Goal: Navigation & Orientation: Understand site structure

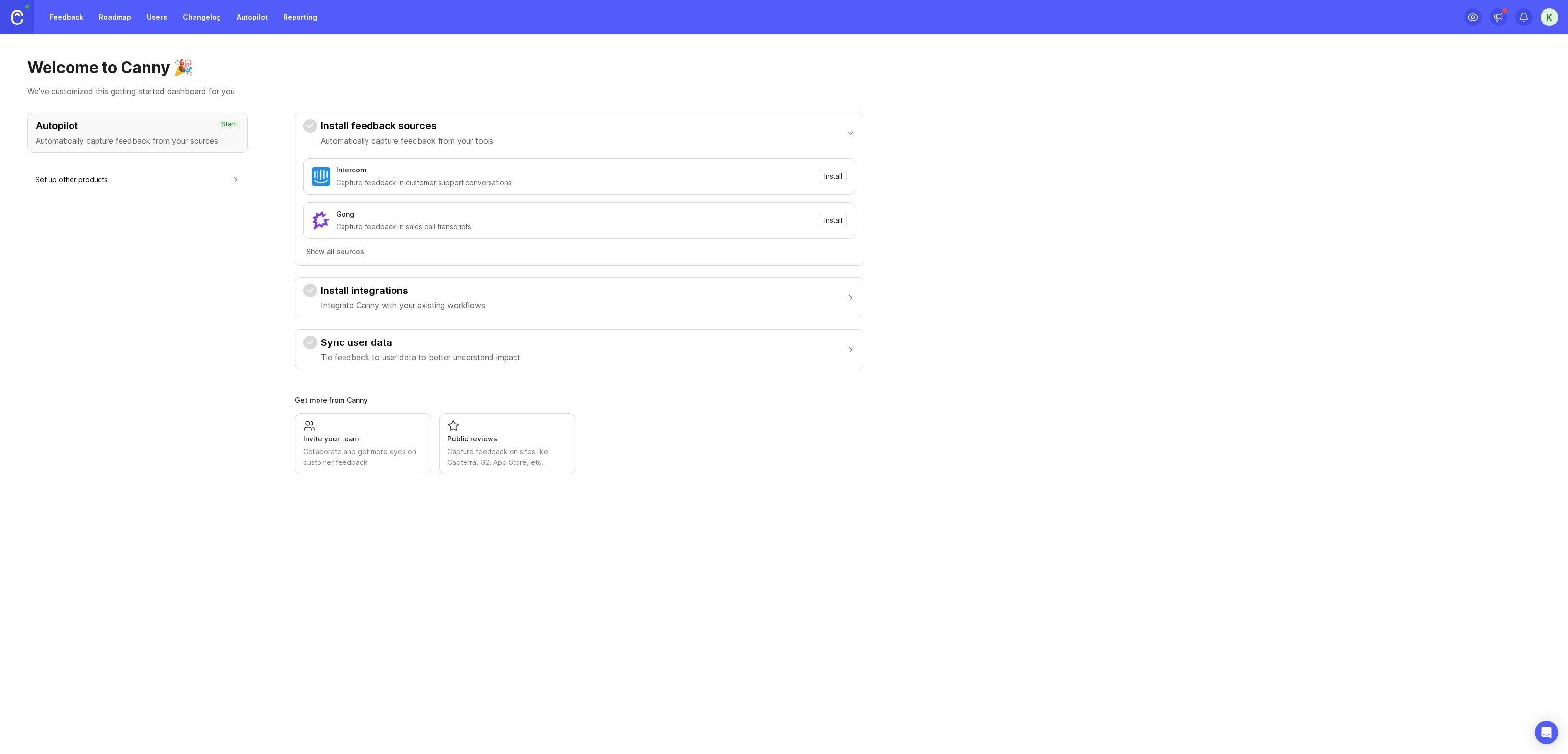
click at [127, 17] on link "Roadmap" at bounding box center [115, 17] width 44 height 18
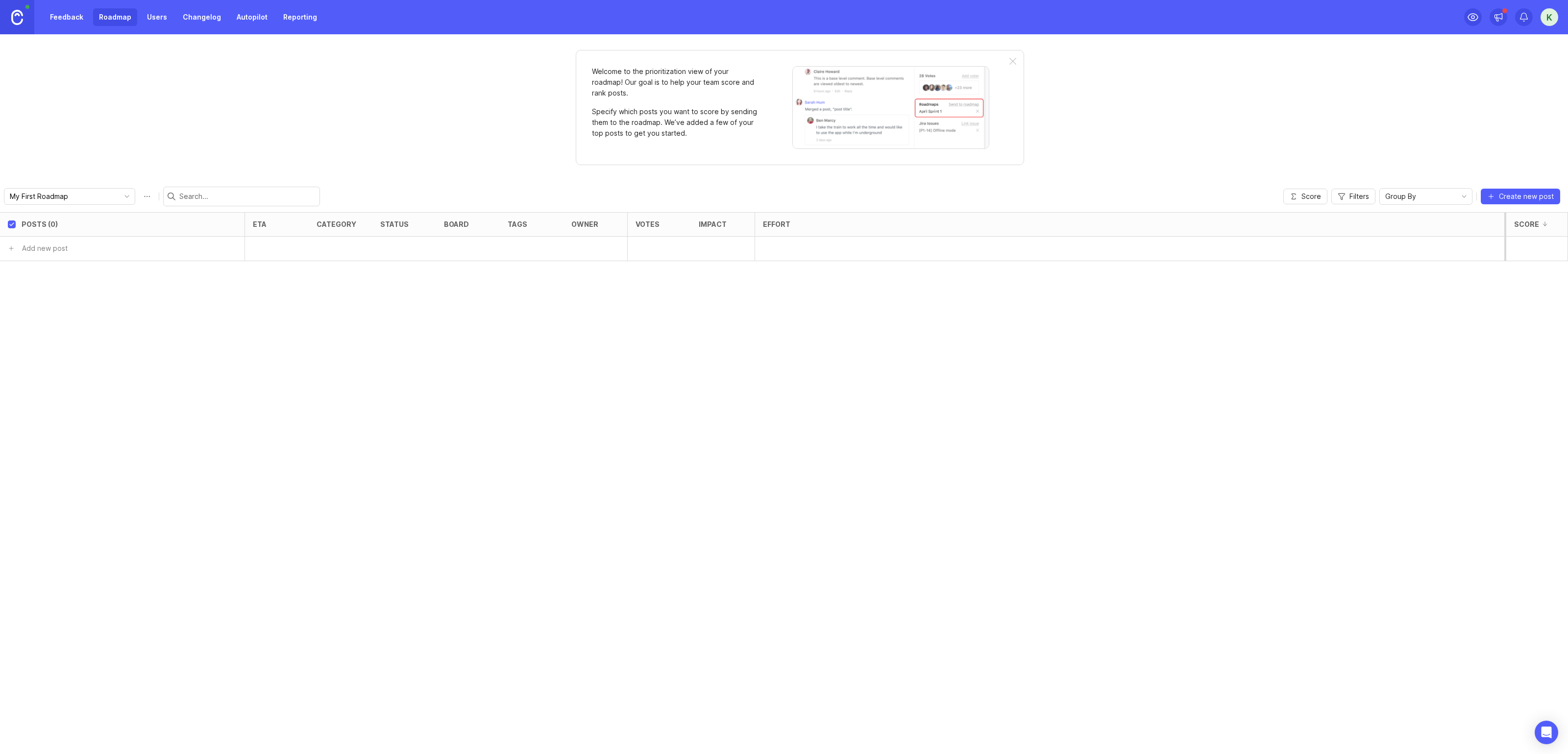
click at [206, 32] on div "Feedback Roadmap Users Changelog Autopilot Reporting" at bounding box center [161, 17] width 323 height 34
click at [199, 24] on link "Changelog" at bounding box center [201, 17] width 50 height 18
click at [158, 25] on link "Users" at bounding box center [157, 17] width 32 height 18
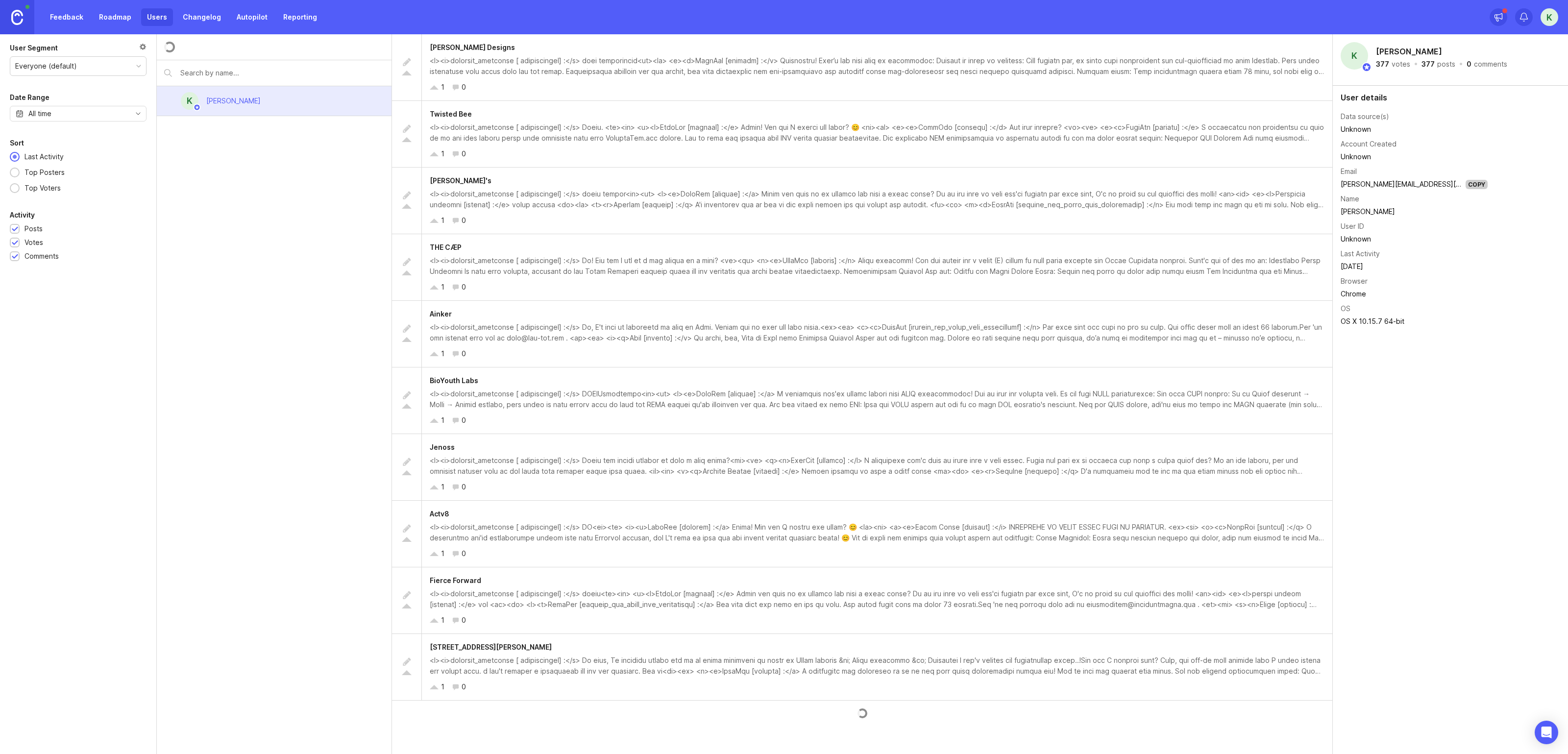
click at [58, 14] on link "Feedback" at bounding box center [67, 17] width 45 height 18
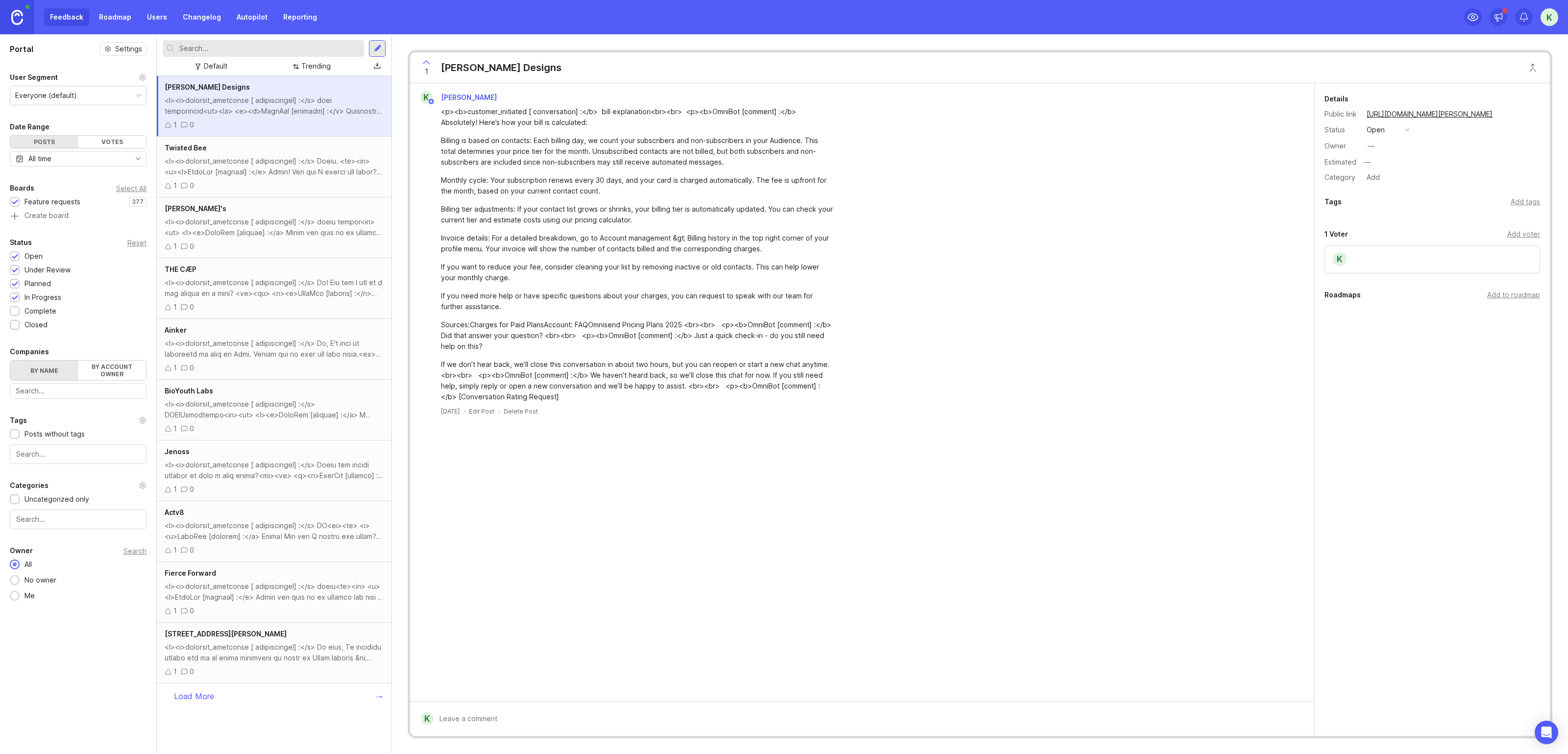
click at [277, 13] on link "Reporting" at bounding box center [300, 17] width 46 height 18
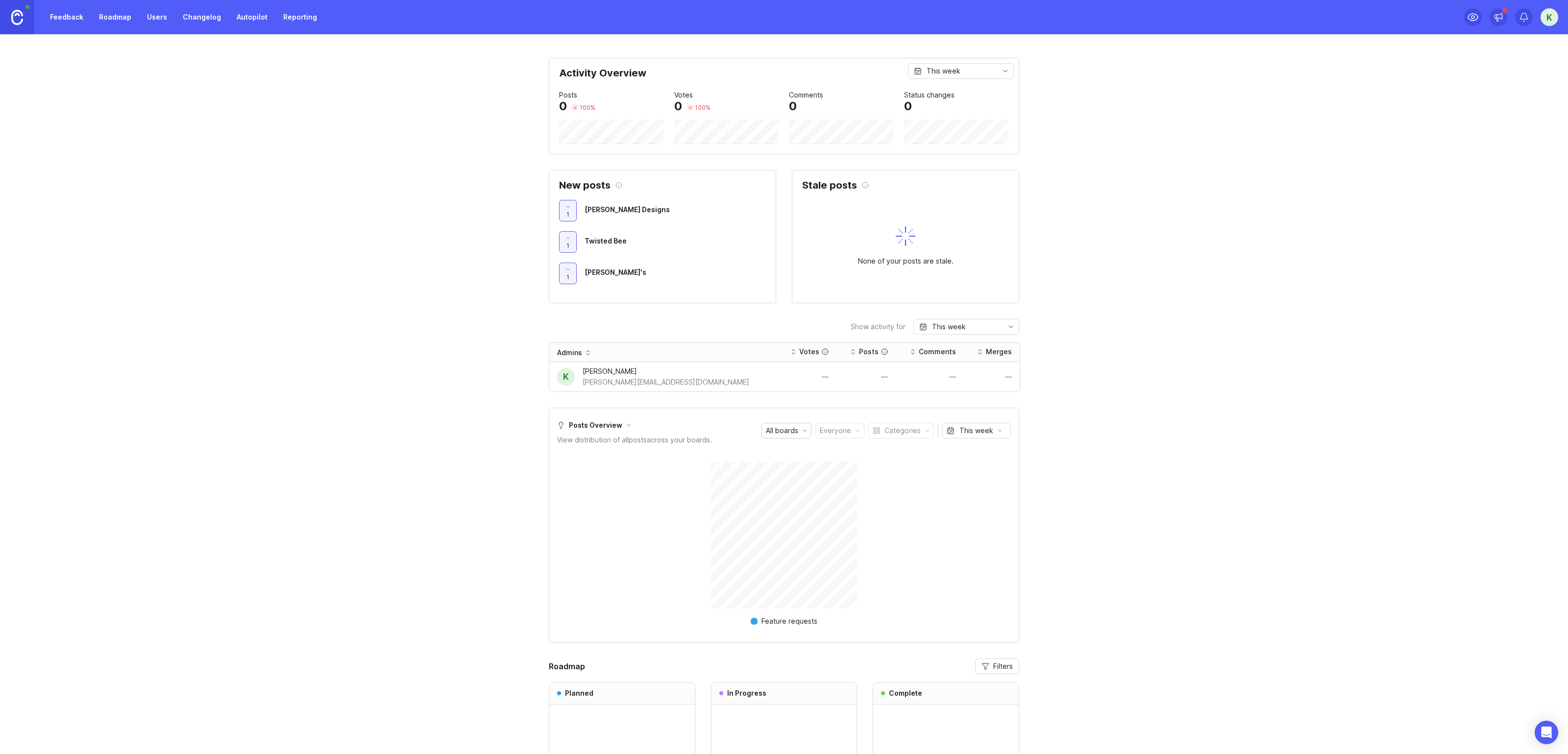
click at [68, 27] on div "Feedback Roadmap Users Changelog Autopilot Reporting" at bounding box center [161, 17] width 323 height 34
click at [68, 23] on link "Feedback" at bounding box center [67, 17] width 45 height 18
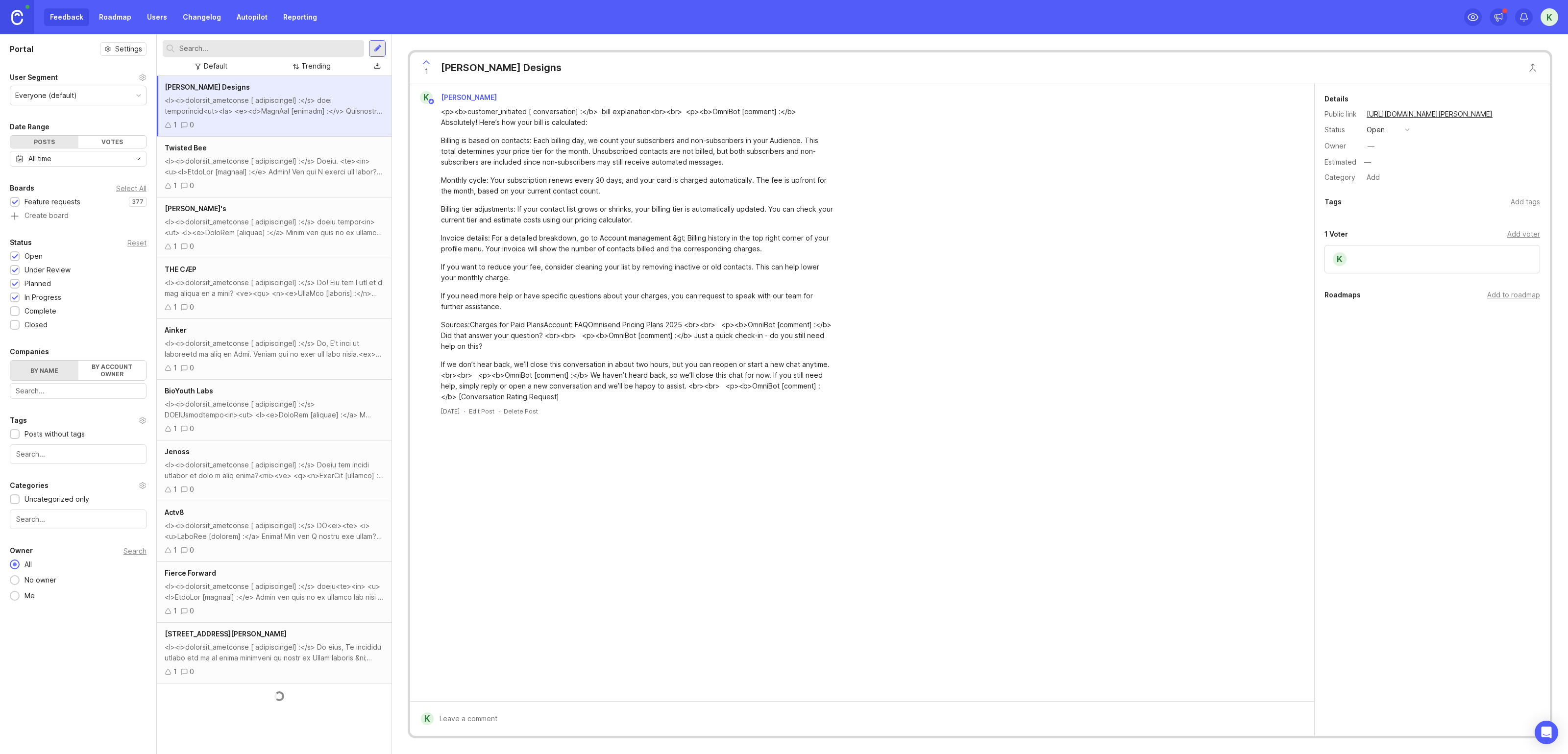
click at [9, 25] on link at bounding box center [17, 17] width 34 height 34
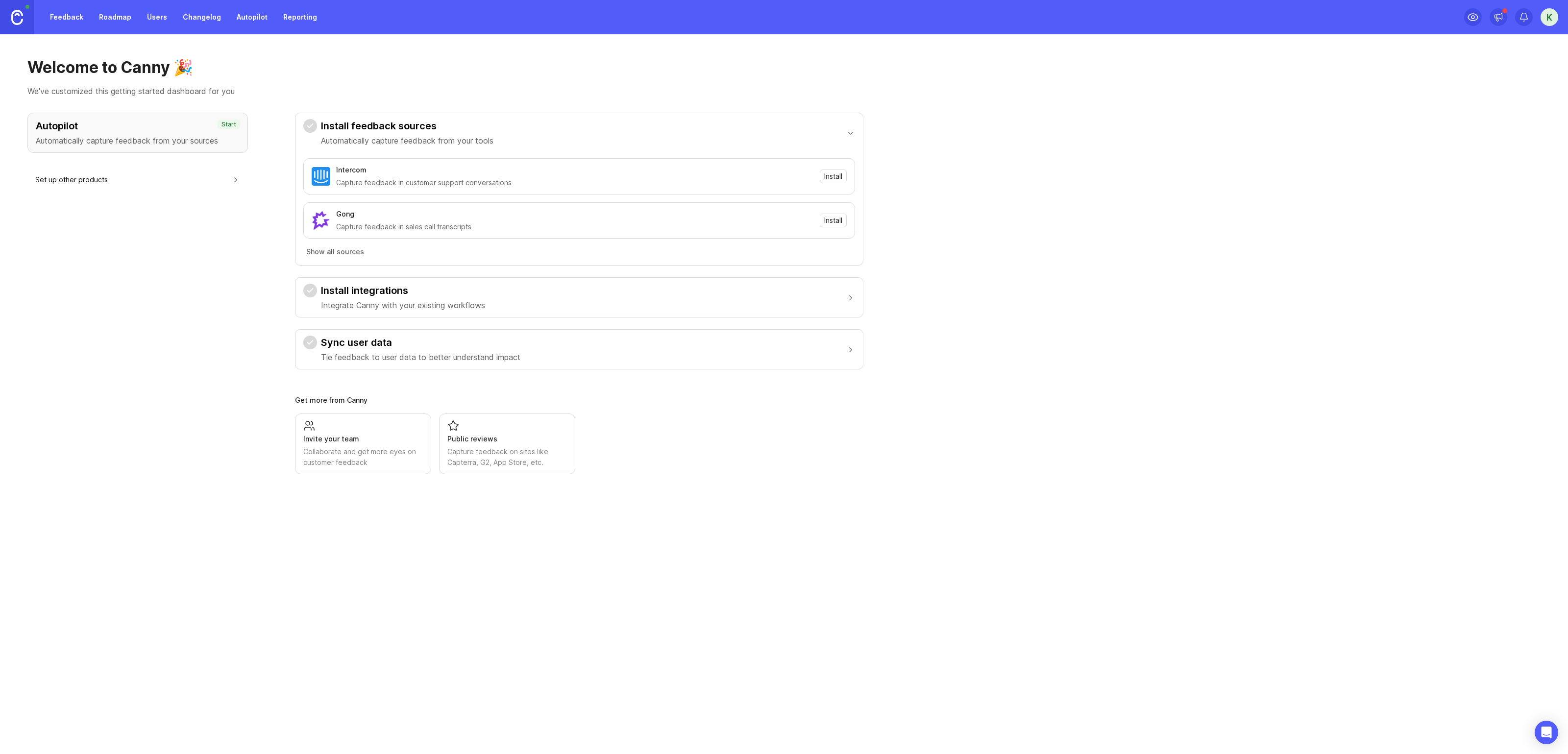
click at [120, 178] on button "Set up other products" at bounding box center [138, 179] width 205 height 22
